Goal: Task Accomplishment & Management: Complete application form

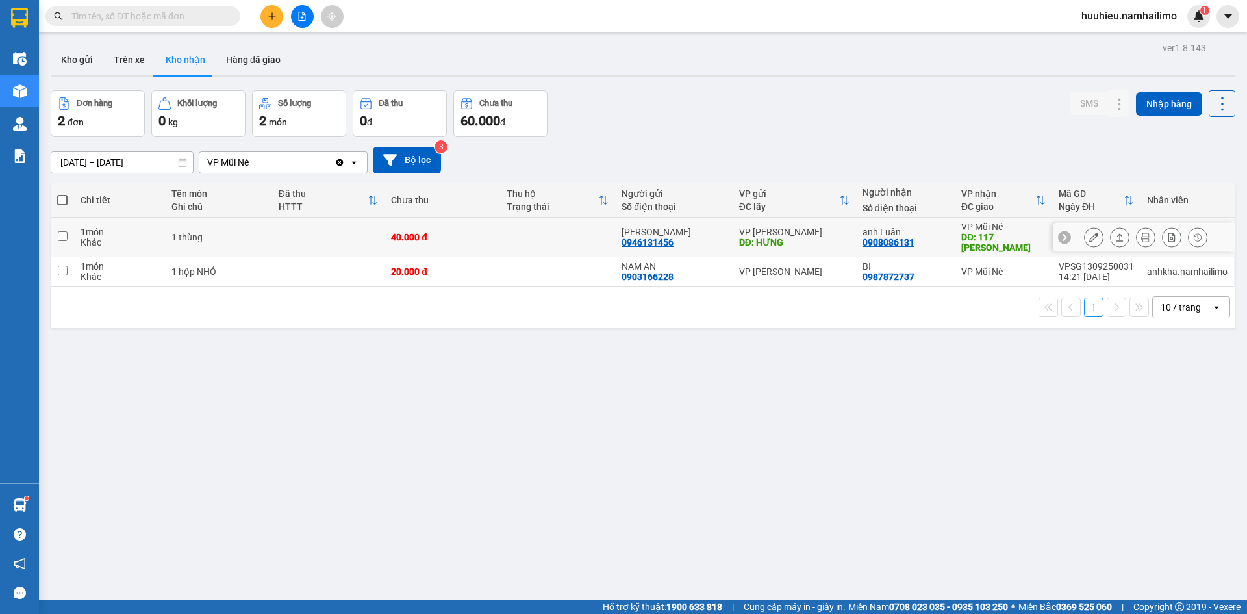
click at [1085, 239] on button at bounding box center [1094, 237] width 18 height 23
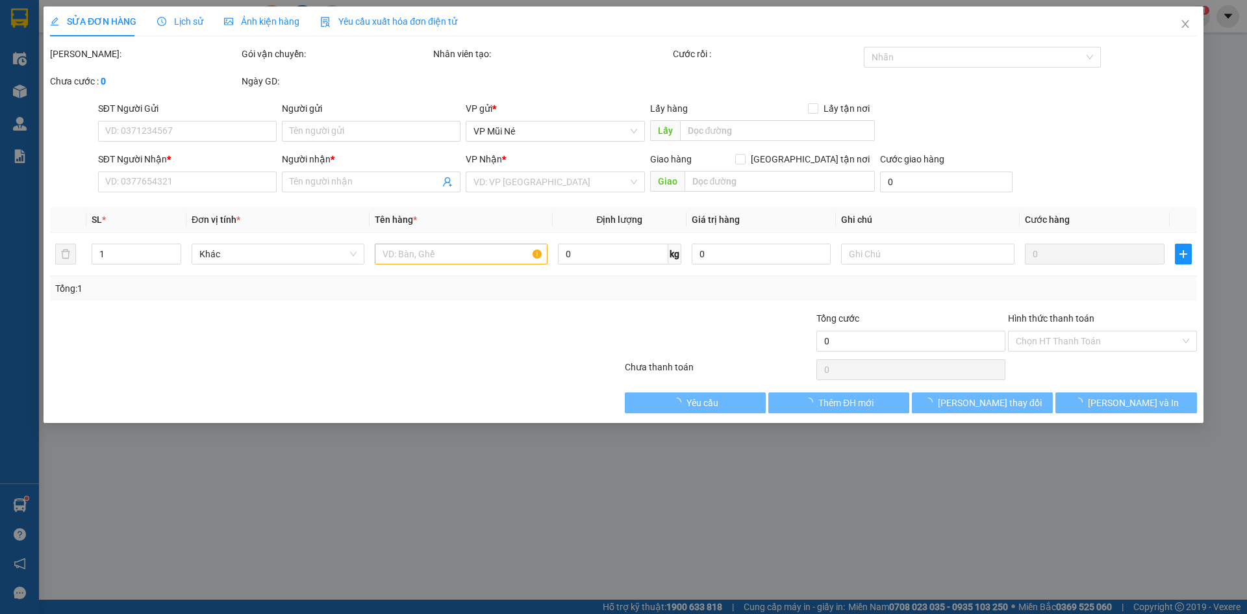
type input "0946131456"
type input "[PERSON_NAME]"
type input "HƯNG"
type input "0908086131"
type input "anh Luân"
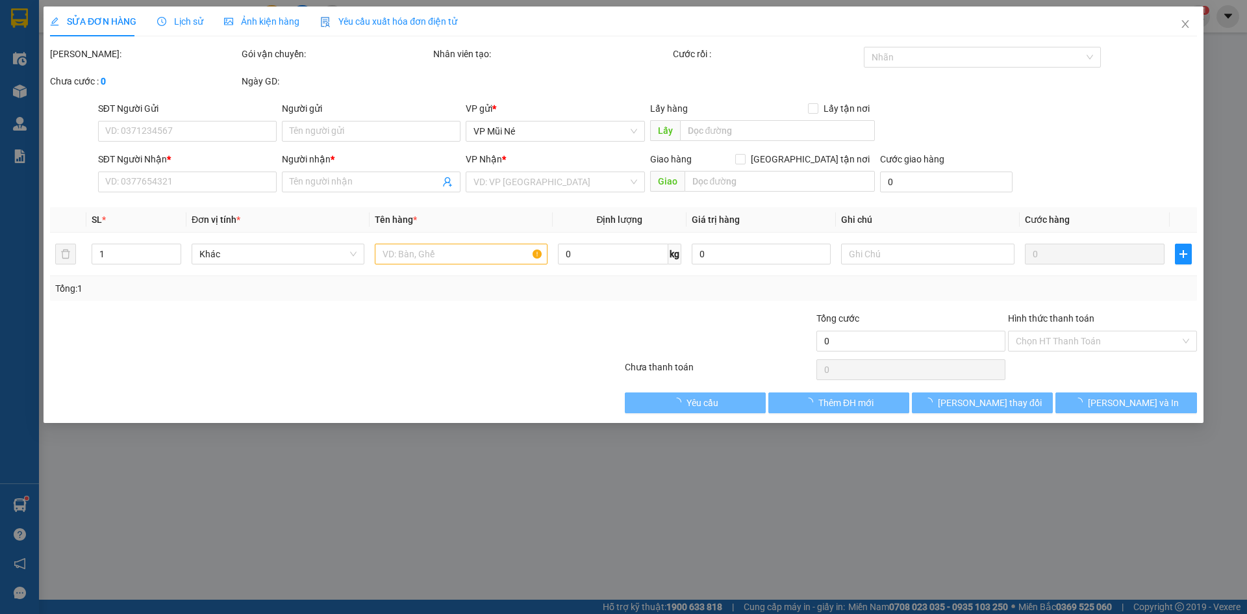
type input "117 [PERSON_NAME]"
type input "40.000"
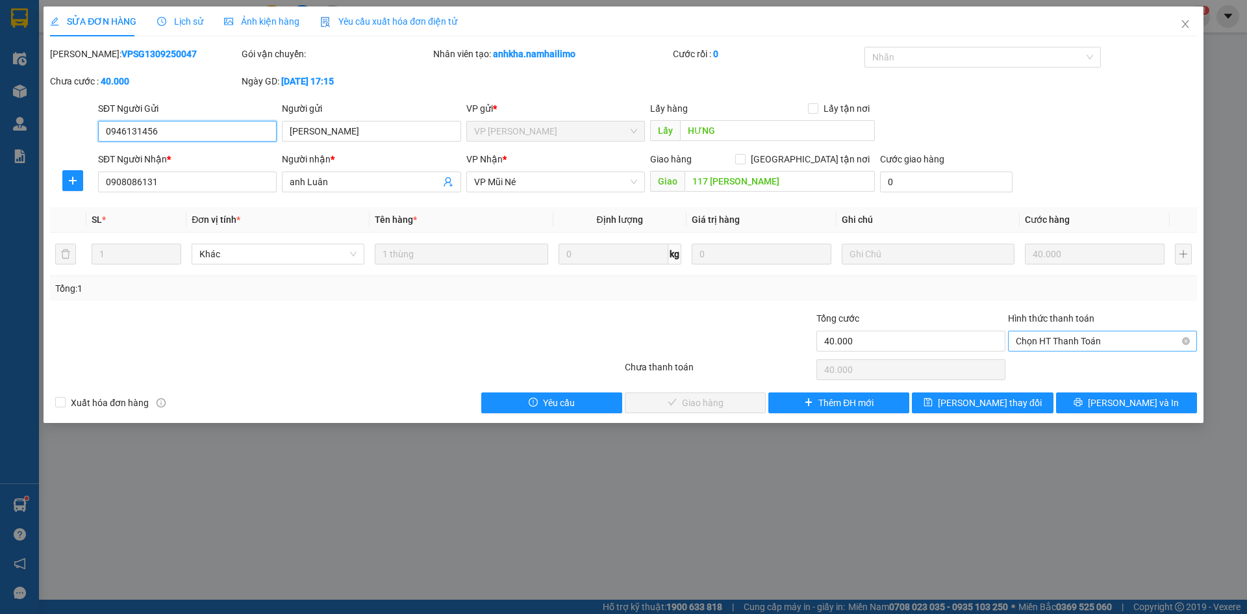
click at [1035, 342] on span "Chọn HT Thanh Toán" at bounding box center [1102, 340] width 173 height 19
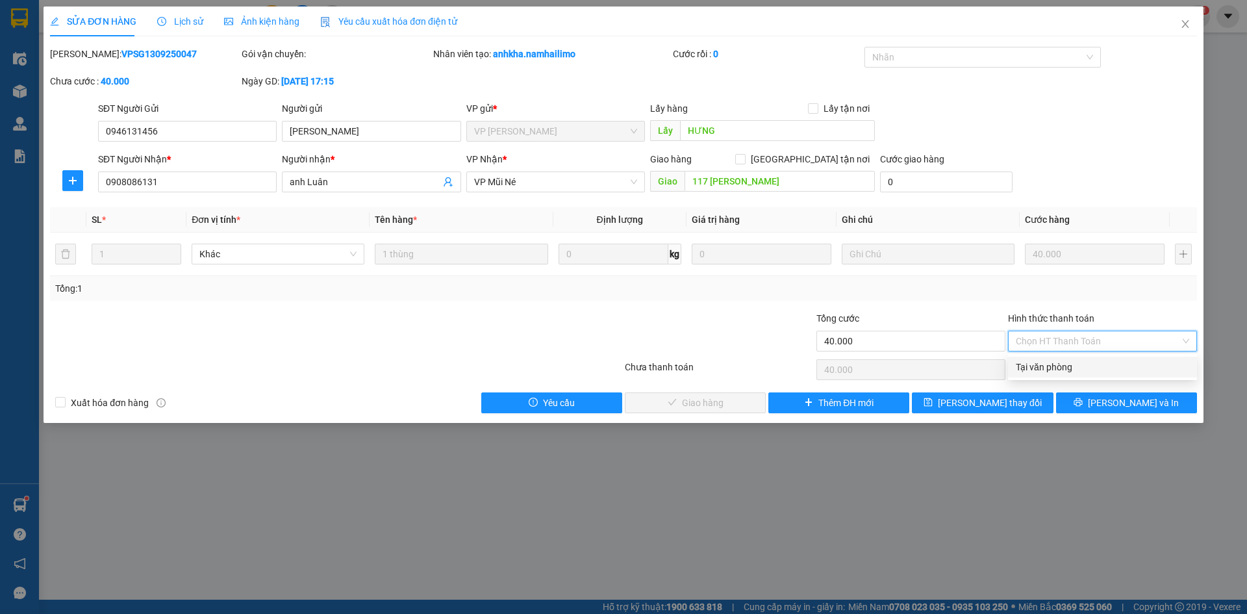
click at [1049, 372] on div "Tại văn phòng" at bounding box center [1102, 367] width 173 height 14
type input "0"
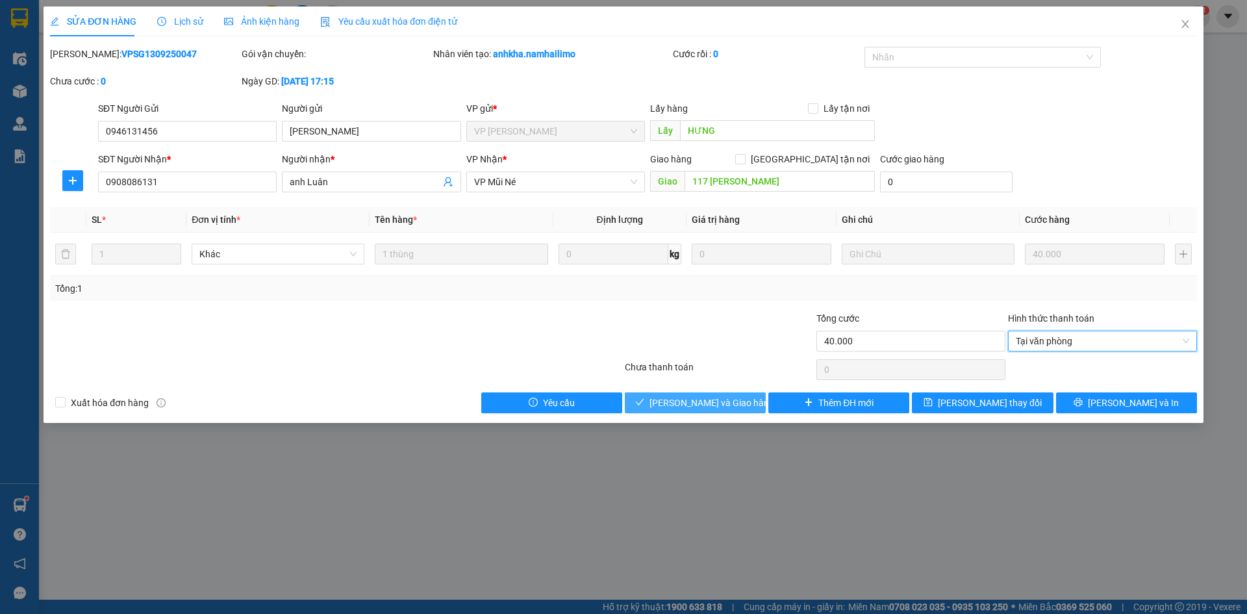
click at [707, 407] on span "[PERSON_NAME] và Giao hàng" at bounding box center [711, 403] width 125 height 14
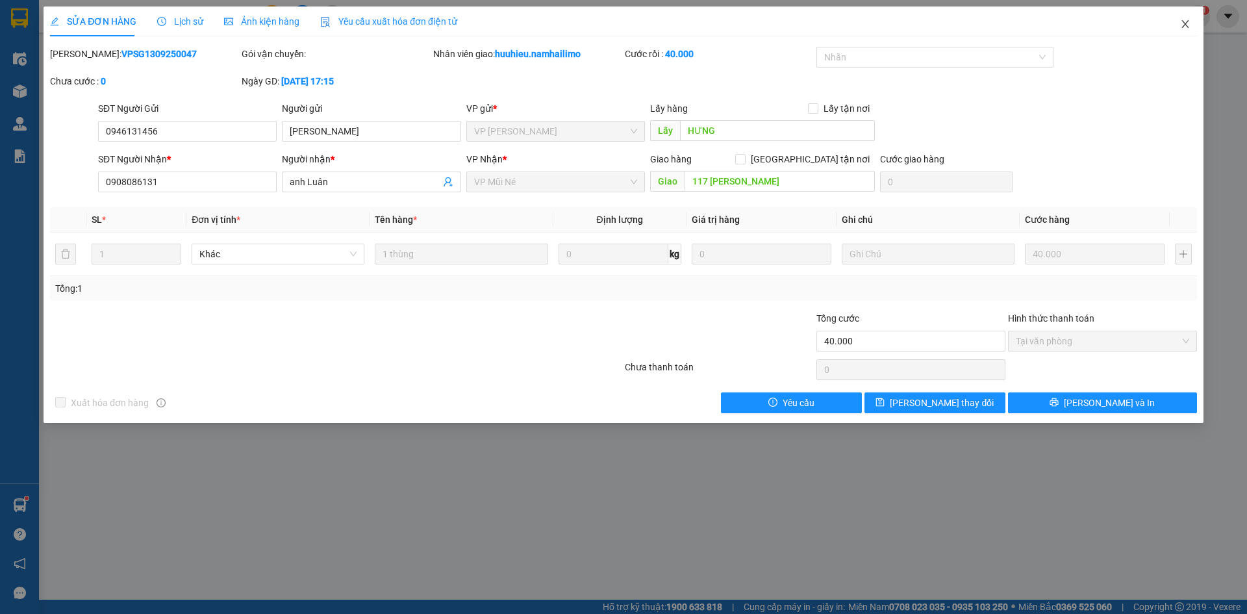
click at [1185, 21] on icon "close" at bounding box center [1185, 24] width 10 height 10
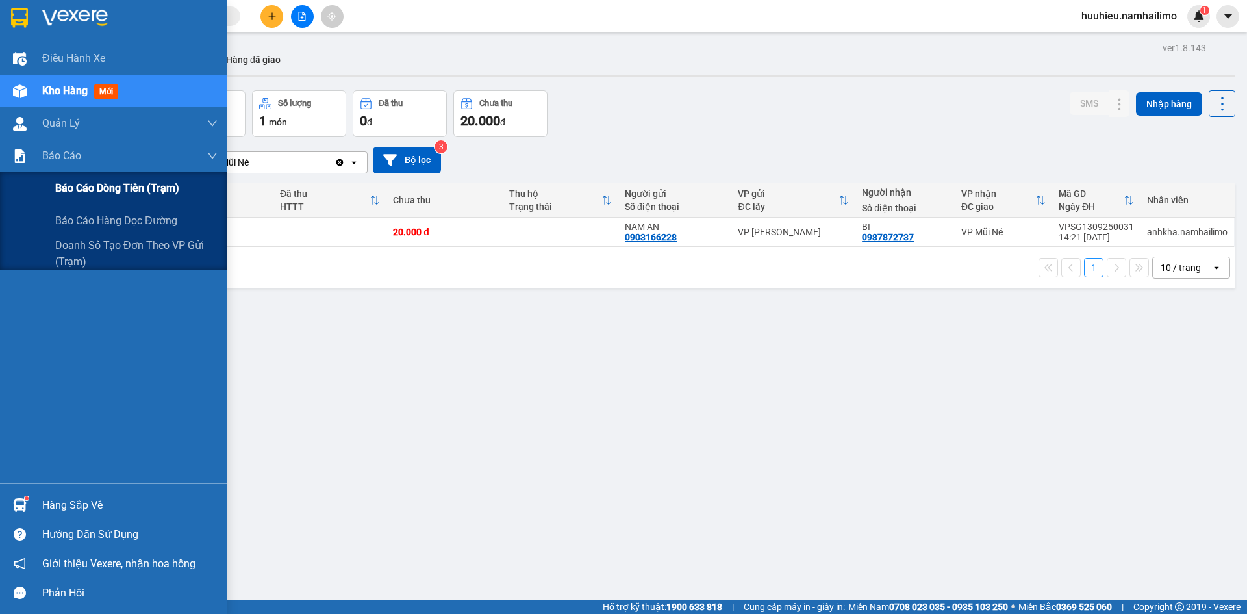
click at [78, 182] on span "Báo cáo dòng tiền (trạm)" at bounding box center [117, 188] width 124 height 16
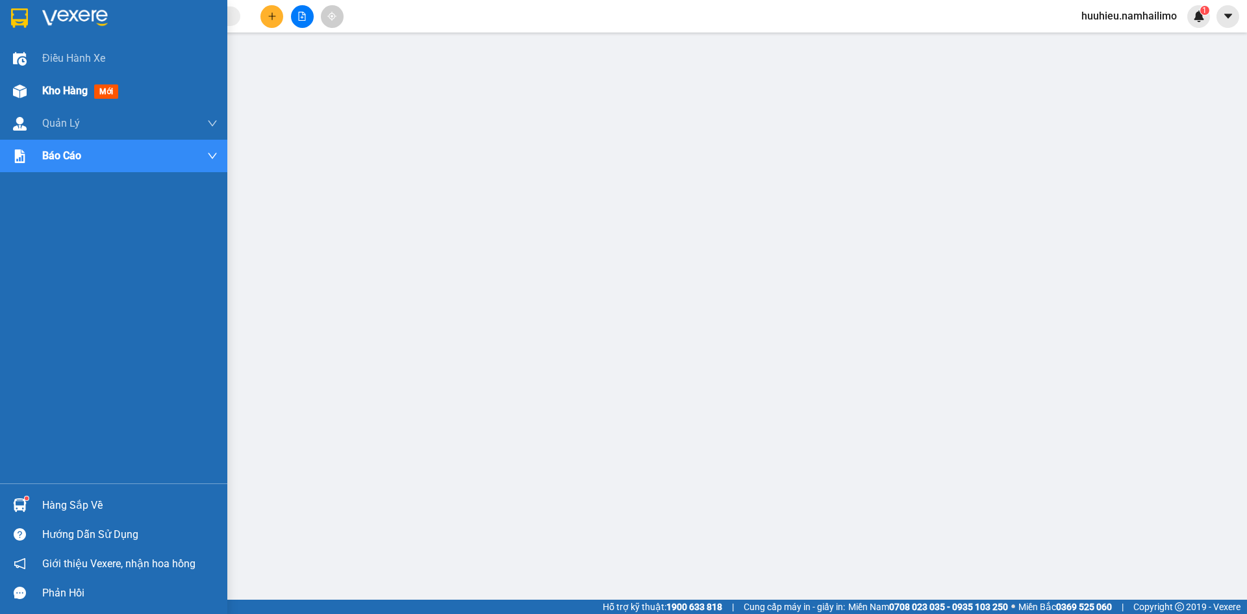
click at [48, 92] on span "Kho hàng" at bounding box center [64, 90] width 45 height 12
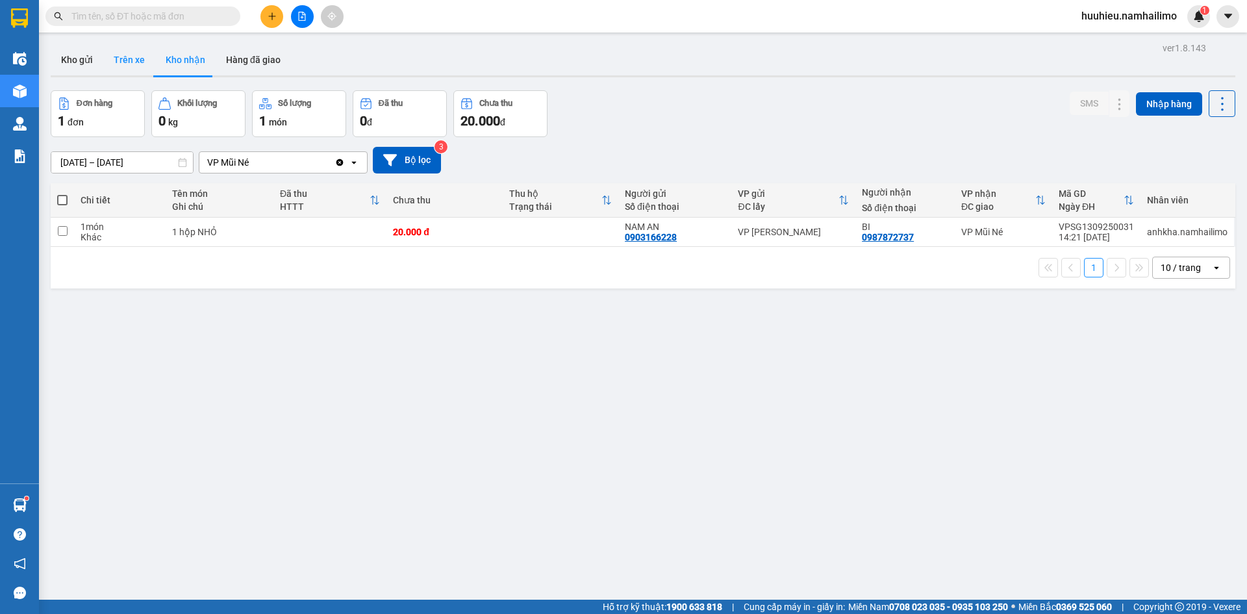
click at [114, 61] on button "Trên xe" at bounding box center [129, 59] width 52 height 31
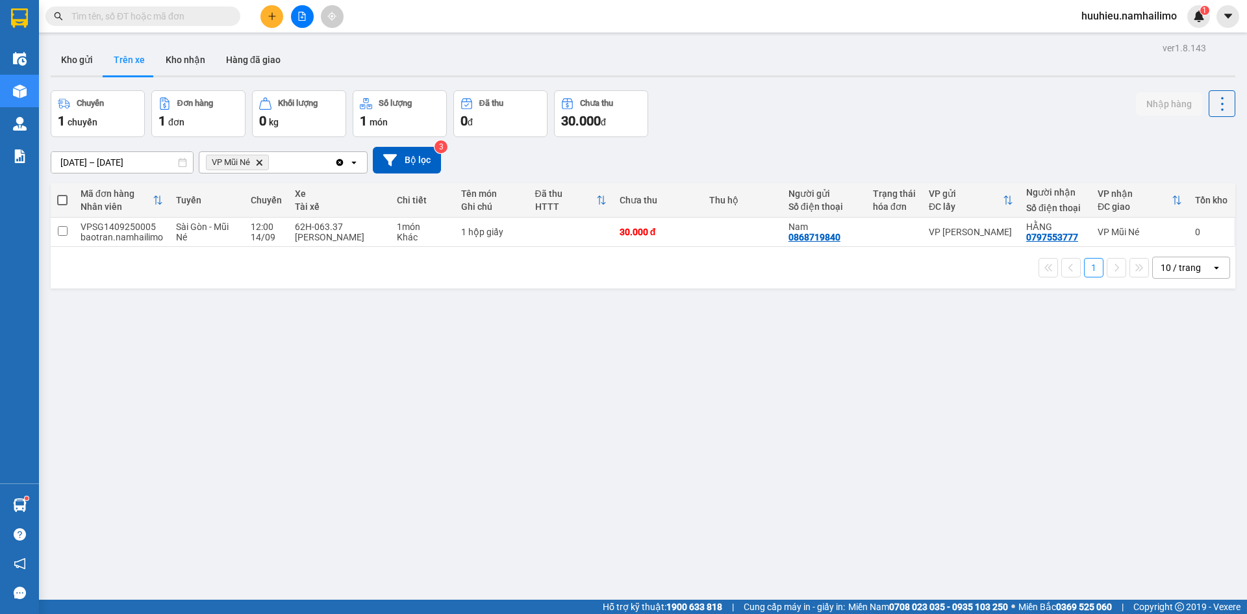
drag, startPoint x: 1024, startPoint y: 239, endPoint x: 951, endPoint y: 312, distance: 103.3
click at [951, 312] on div "ver 1.8.143 Kho gửi Trên xe Kho nhận Hàng đã giao Chuyến 1 chuyến Đơn hàng 1 đơ…" at bounding box center [642, 346] width 1195 height 614
drag, startPoint x: 1030, startPoint y: 235, endPoint x: 1058, endPoint y: 312, distance: 82.2
click at [1081, 333] on div "ver 1.8.143 Kho gửi Trên xe Kho nhận Hàng đã giao Chuyến 1 chuyến Đơn hàng 1 đơ…" at bounding box center [642, 346] width 1195 height 614
drag, startPoint x: 1016, startPoint y: 238, endPoint x: 1070, endPoint y: 238, distance: 53.3
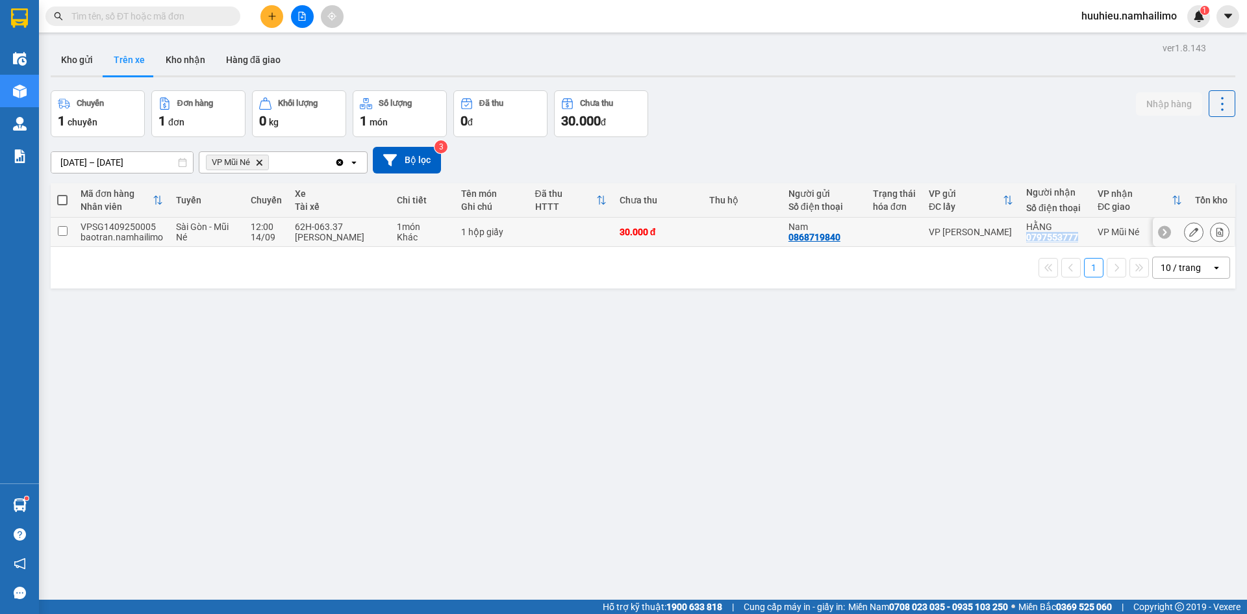
click at [1070, 238] on div "HẰNG 0797553777" at bounding box center [1055, 231] width 58 height 21
checkbox input "true"
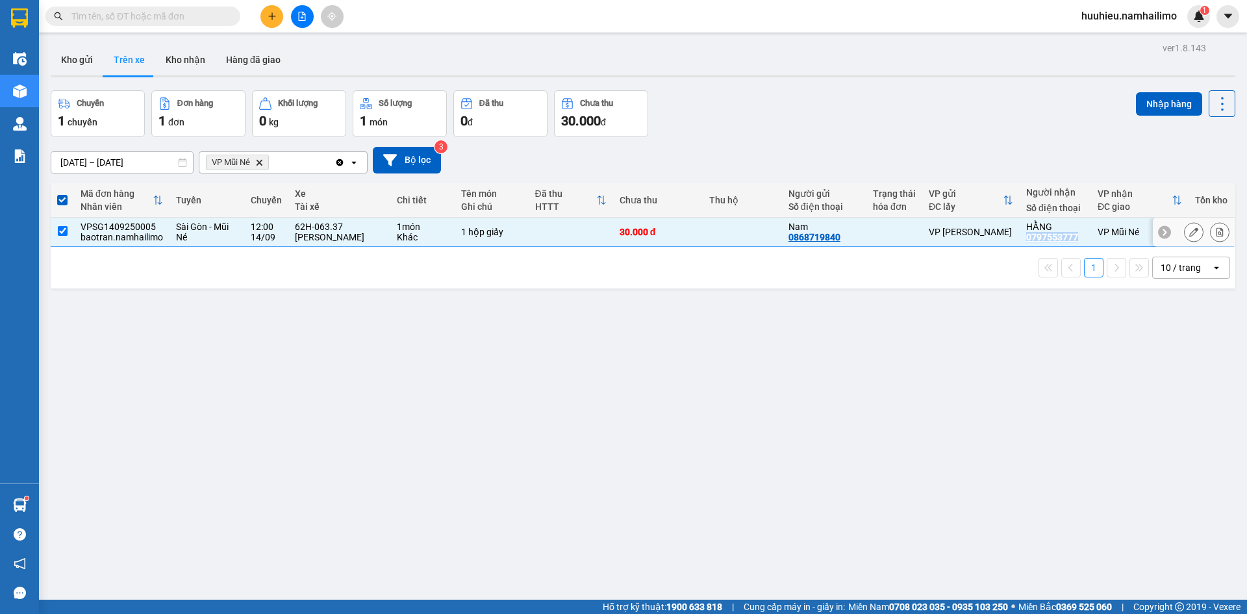
copy div "0797553777"
click at [94, 16] on input "text" at bounding box center [147, 16] width 153 height 14
paste input "0797553777"
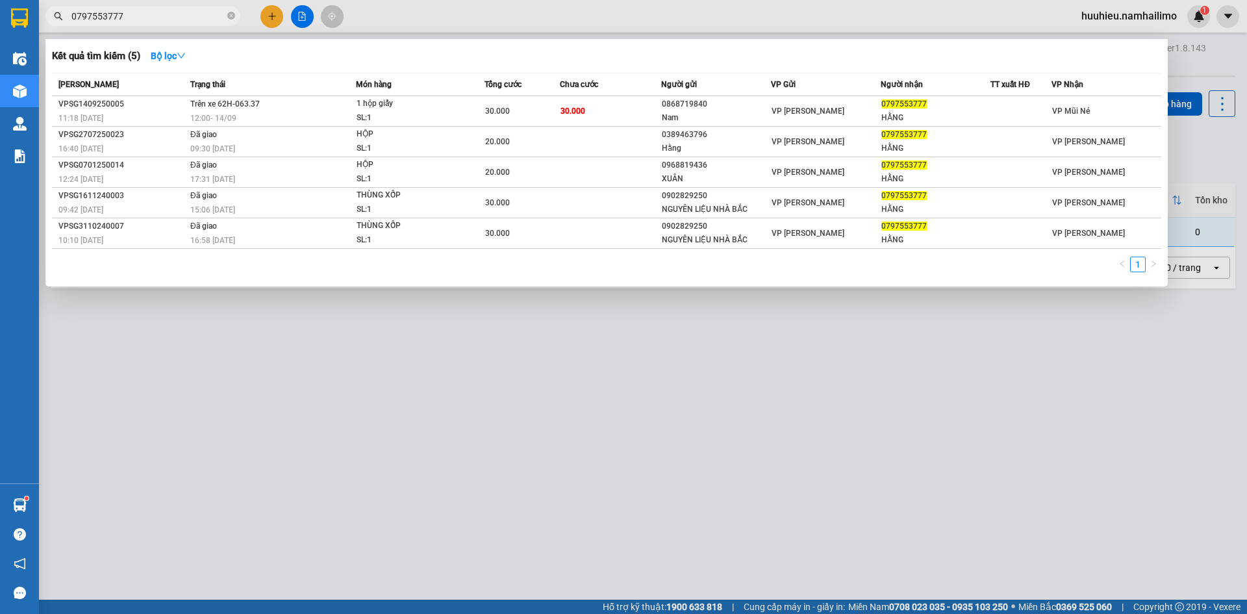
type input "0797553777"
click at [544, 507] on div at bounding box center [623, 307] width 1247 height 614
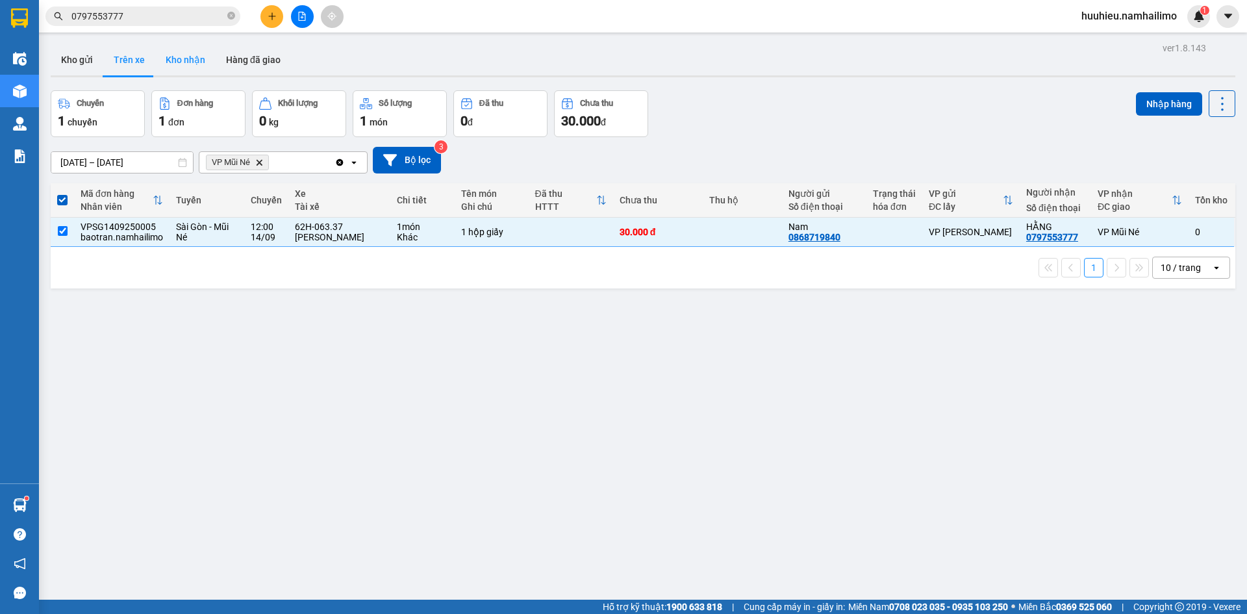
click at [179, 58] on button "Kho nhận" at bounding box center [185, 59] width 60 height 31
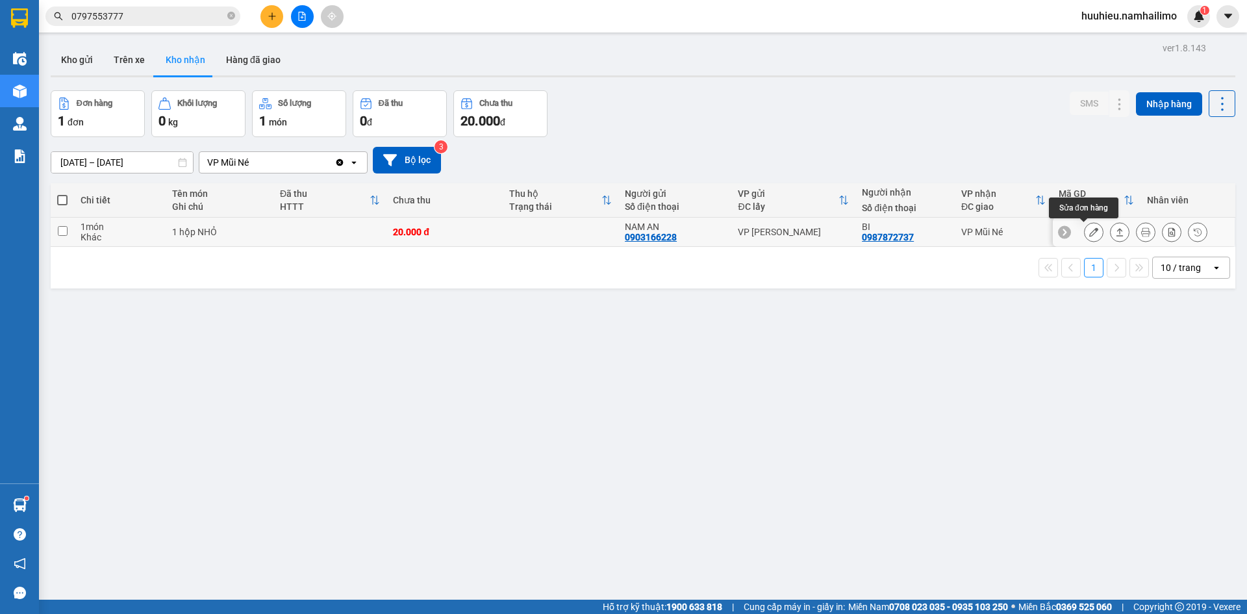
click at [1089, 233] on icon at bounding box center [1093, 231] width 9 height 9
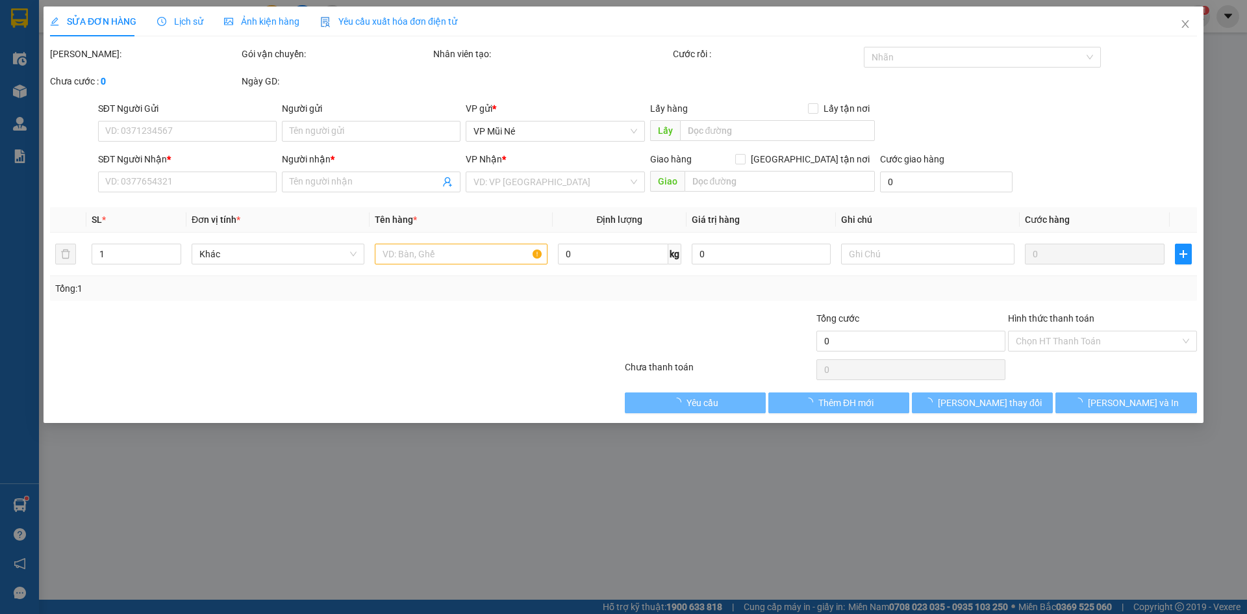
type input "0903166228"
type input "NAM AN"
type input "0987872737"
type input "BI"
type input "20.000"
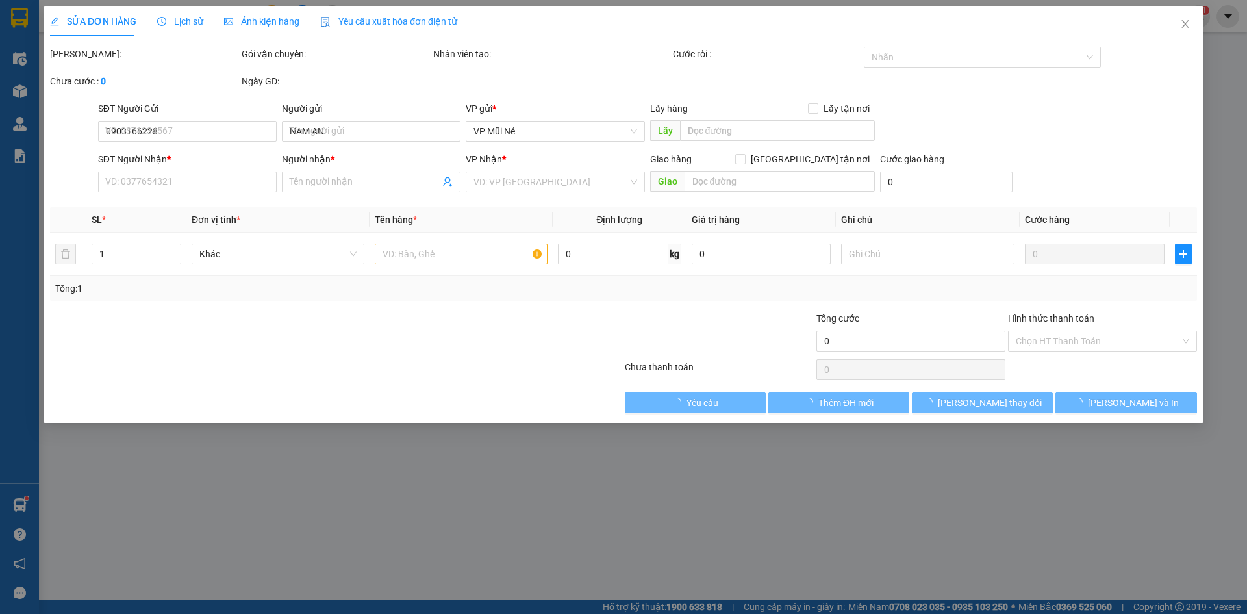
type input "20.000"
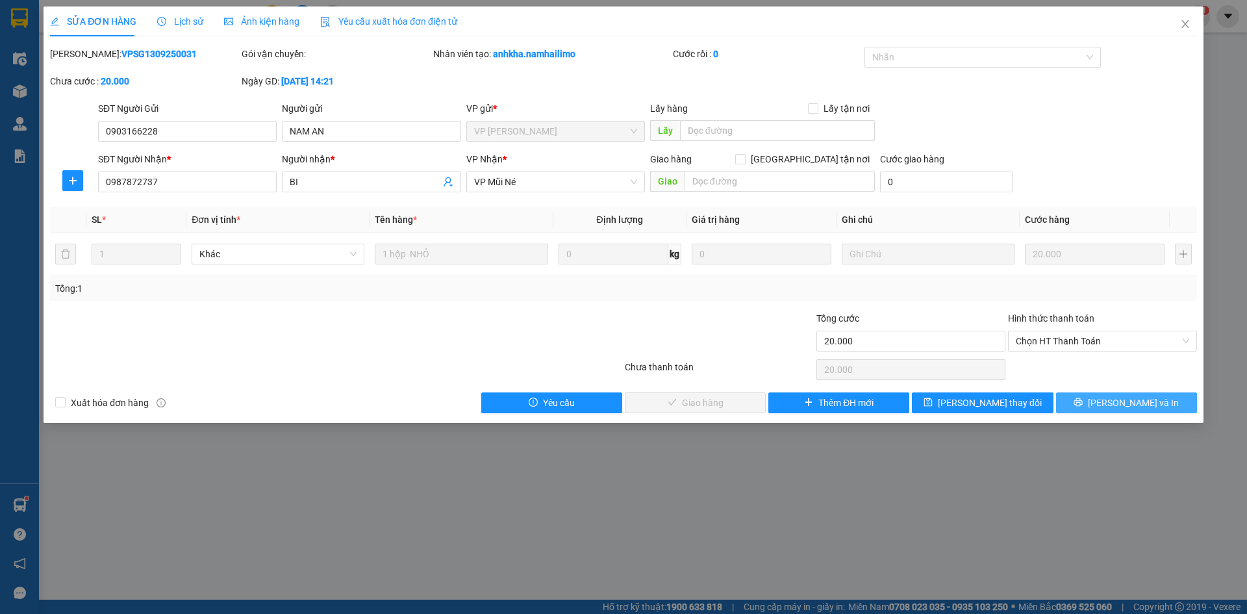
click at [1083, 404] on icon "printer" at bounding box center [1078, 402] width 8 height 8
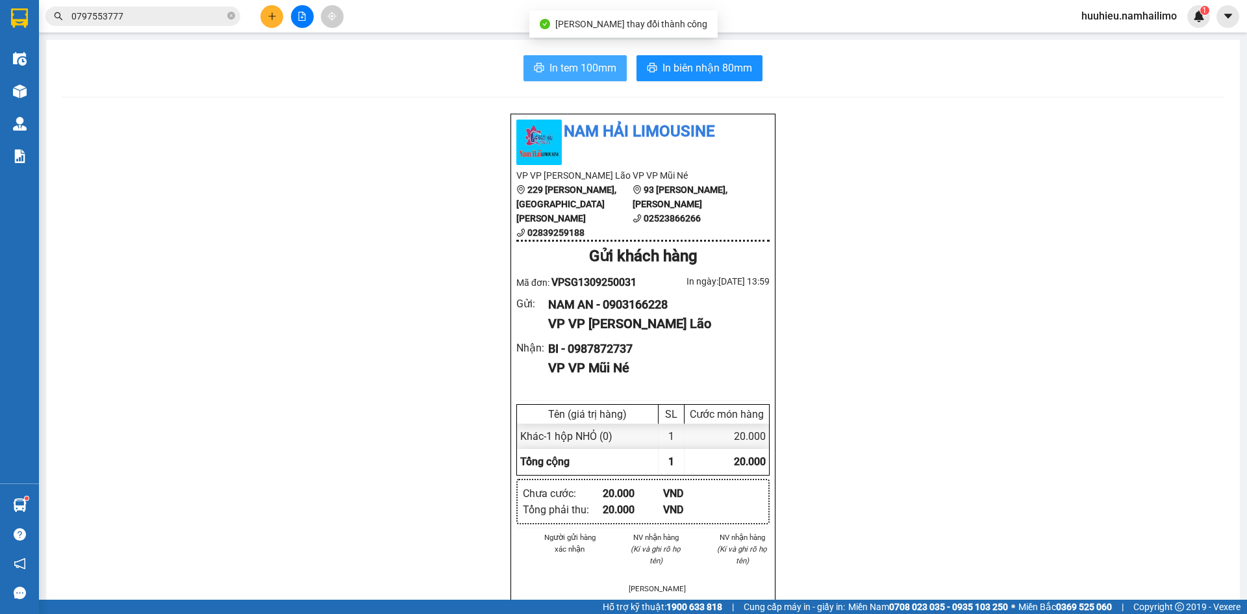
click at [577, 72] on span "In tem 100mm" at bounding box center [582, 68] width 67 height 16
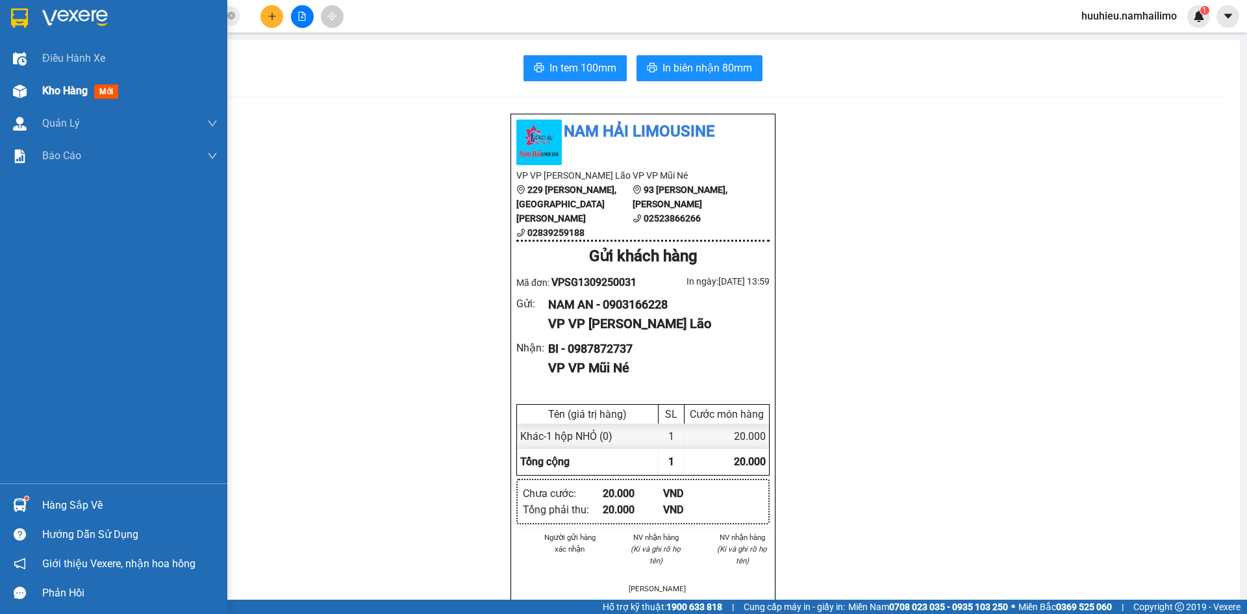
click at [23, 92] on img at bounding box center [20, 91] width 14 height 14
